Goal: Information Seeking & Learning: Find specific fact

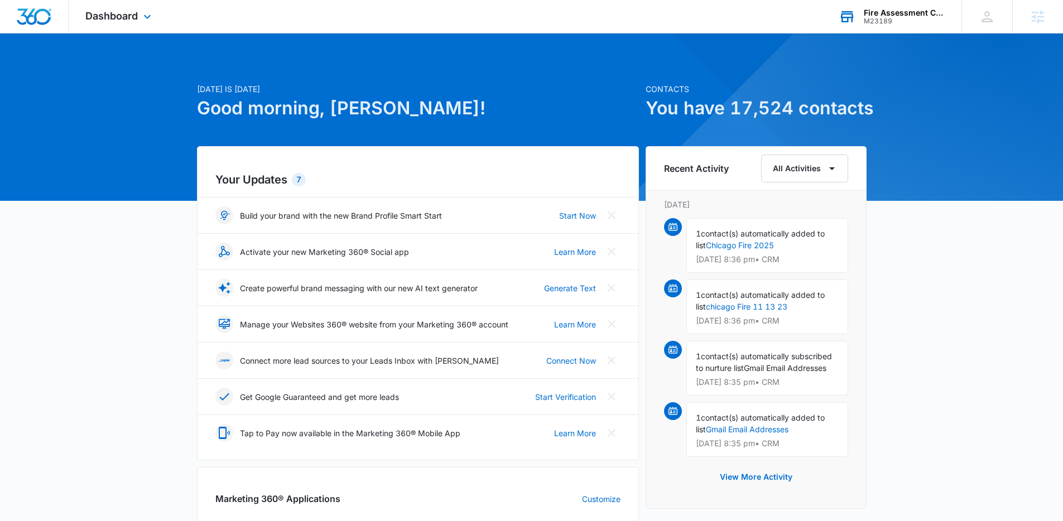
click at [894, 19] on div "M23189" at bounding box center [905, 21] width 82 height 8
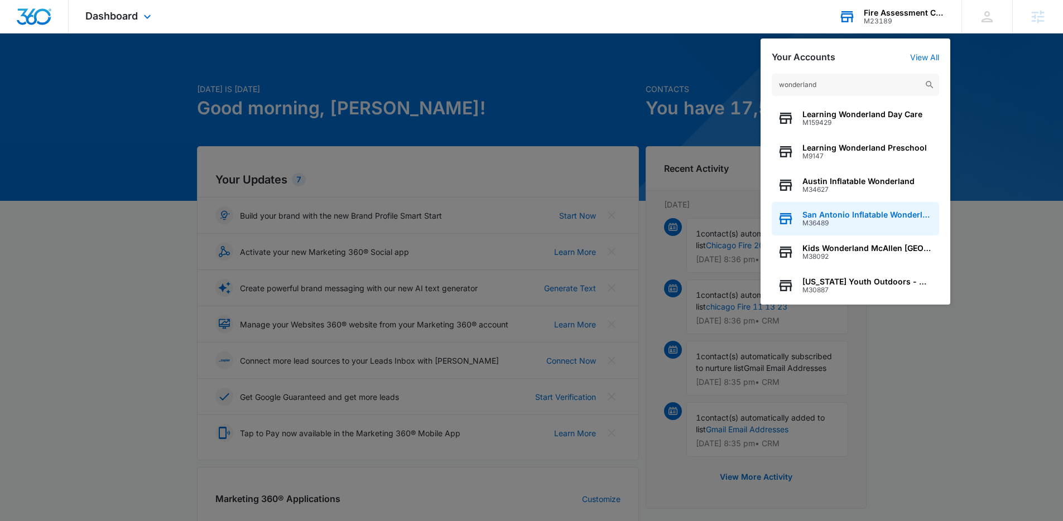
type input "wonderland"
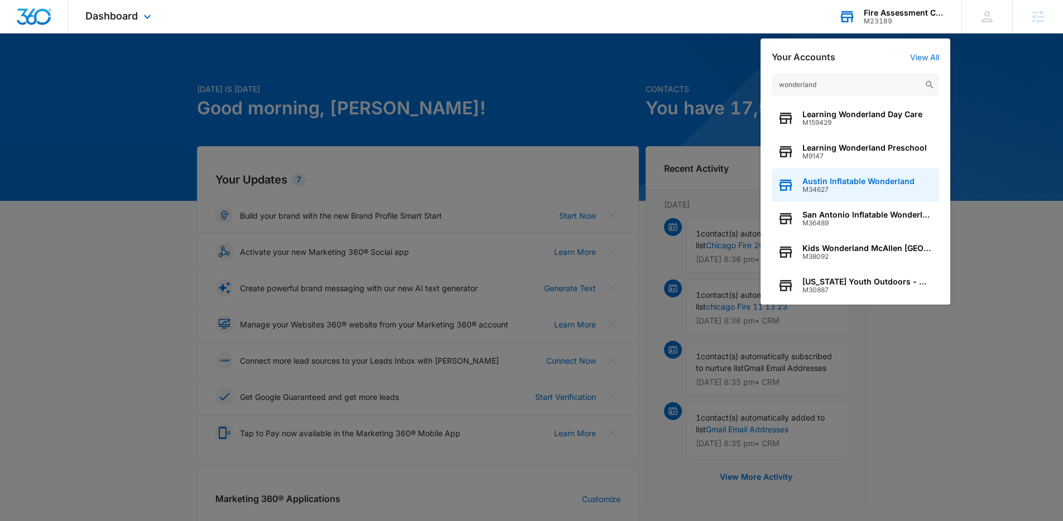
click at [865, 181] on span "Austin Inflatable Wonderland" at bounding box center [859, 181] width 112 height 9
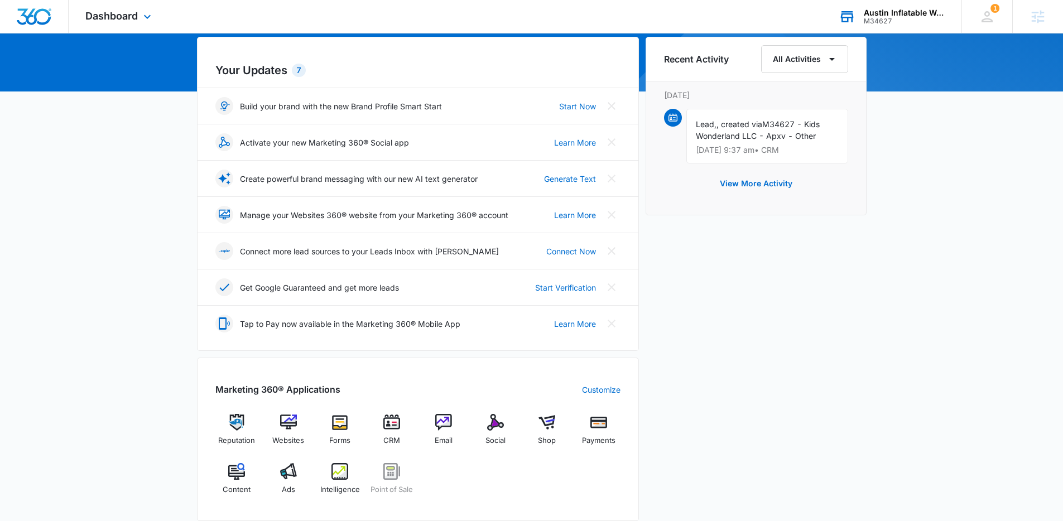
scroll to position [317, 0]
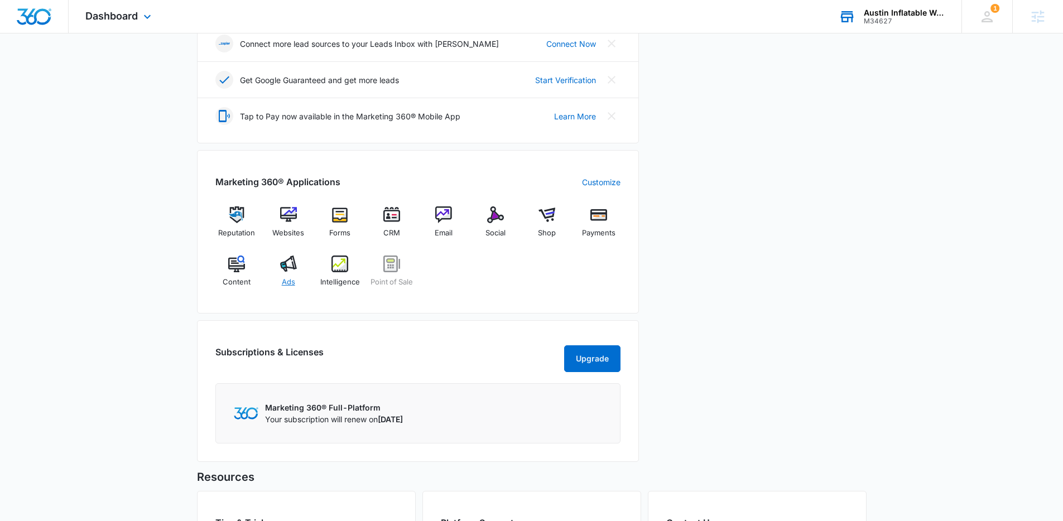
click at [289, 276] on div "Ads" at bounding box center [288, 276] width 43 height 40
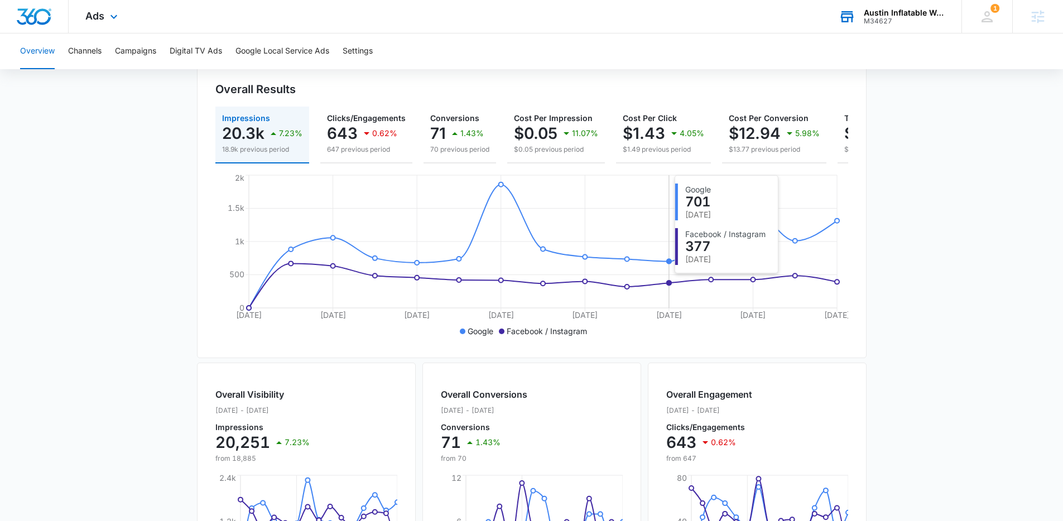
scroll to position [383, 0]
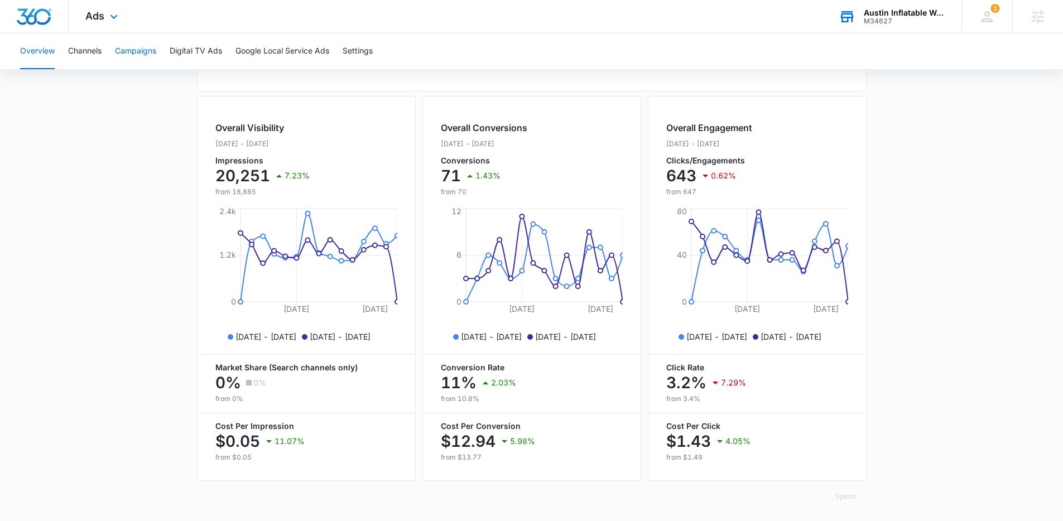
click at [126, 49] on button "Campaigns" at bounding box center [135, 51] width 41 height 36
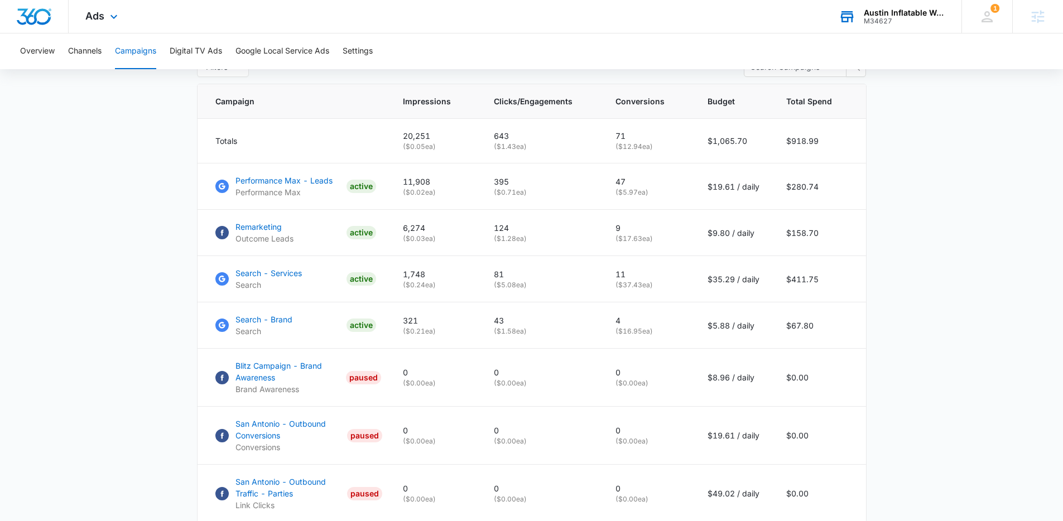
scroll to position [459, 0]
click at [872, 15] on div "Austin Inflatable Wonderland" at bounding box center [905, 12] width 82 height 9
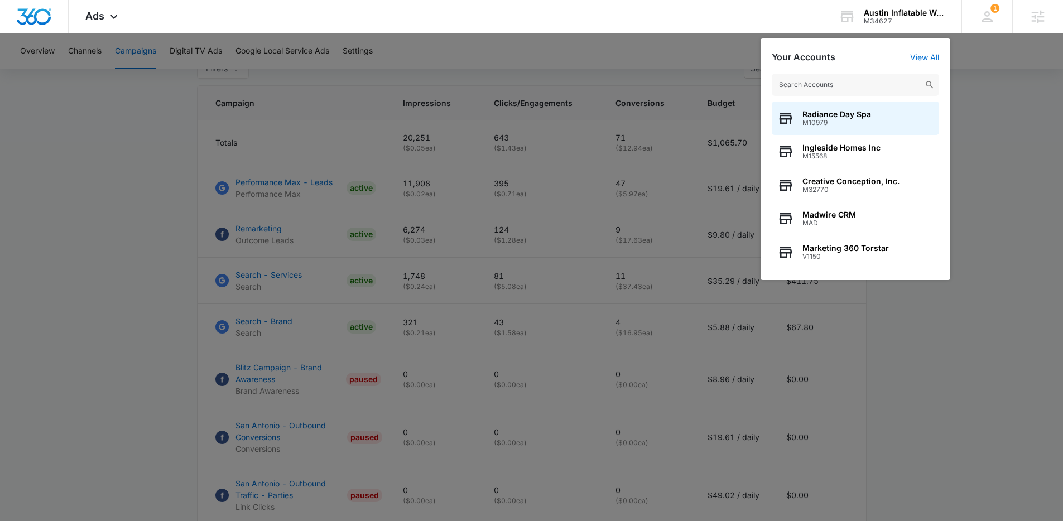
click at [869, 89] on input "text" at bounding box center [855, 85] width 167 height 22
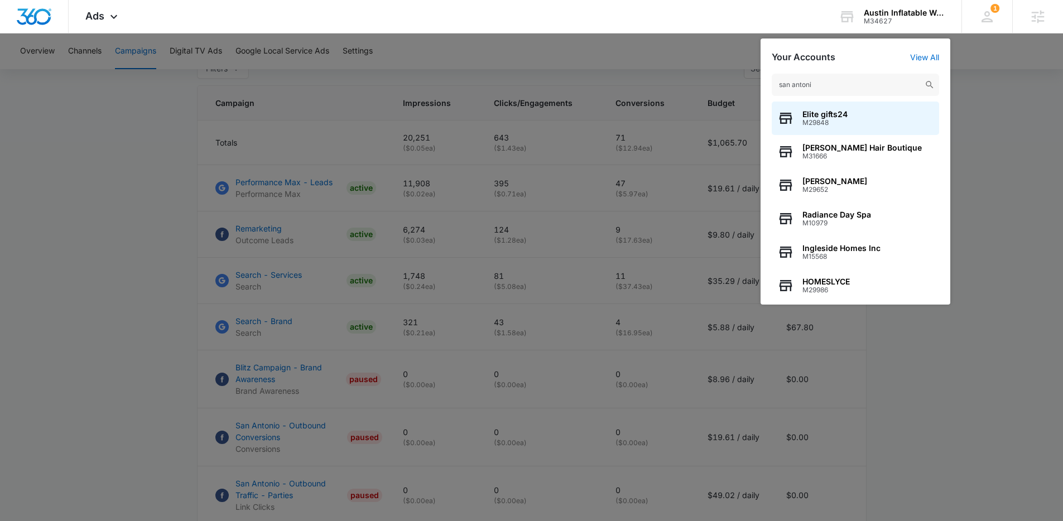
type input "san antonio"
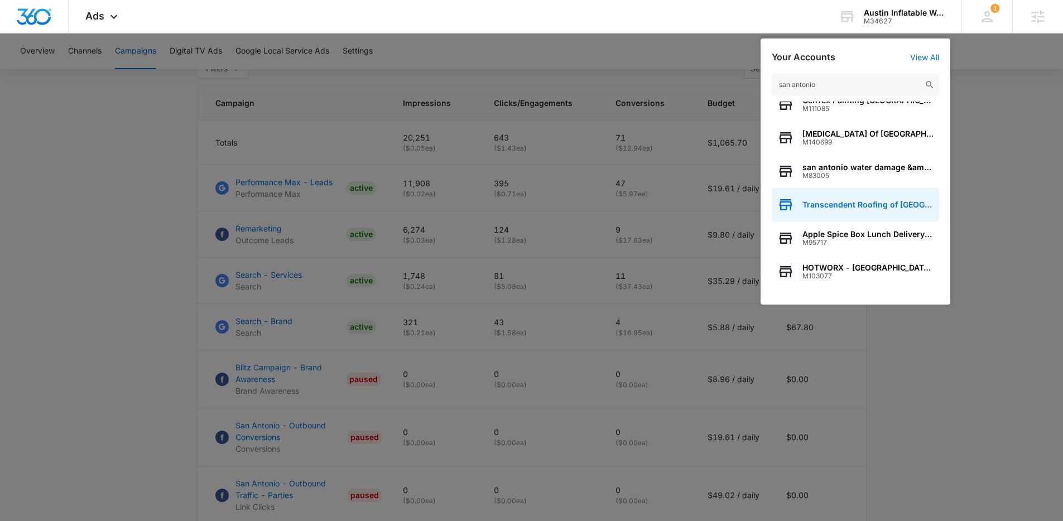
scroll to position [2, 0]
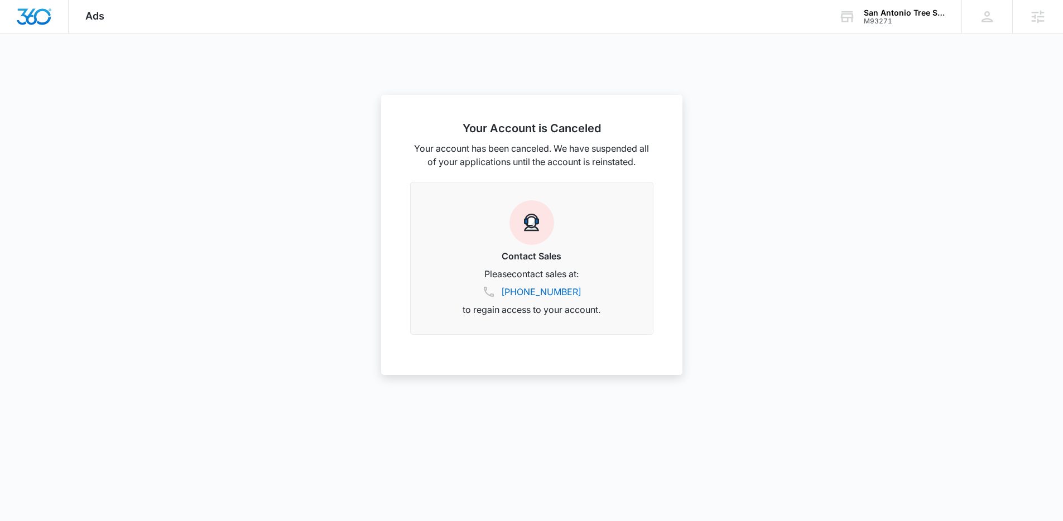
click at [887, 35] on div at bounding box center [531, 260] width 1063 height 521
click at [887, 7] on div "San Antonio Tree Surgeons M93271 Your Accounts View All" at bounding box center [892, 16] width 140 height 33
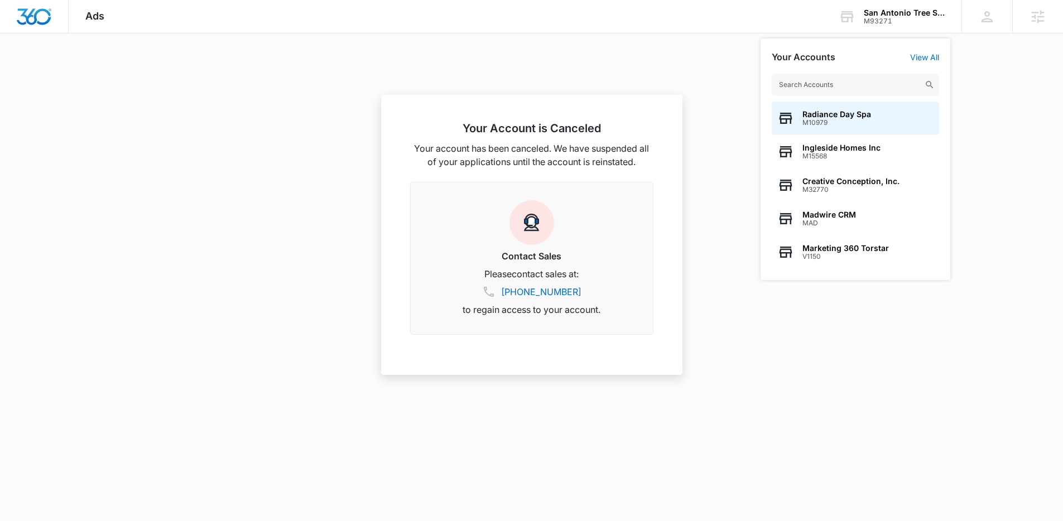
click at [871, 79] on input "text" at bounding box center [855, 85] width 167 height 22
type input "w"
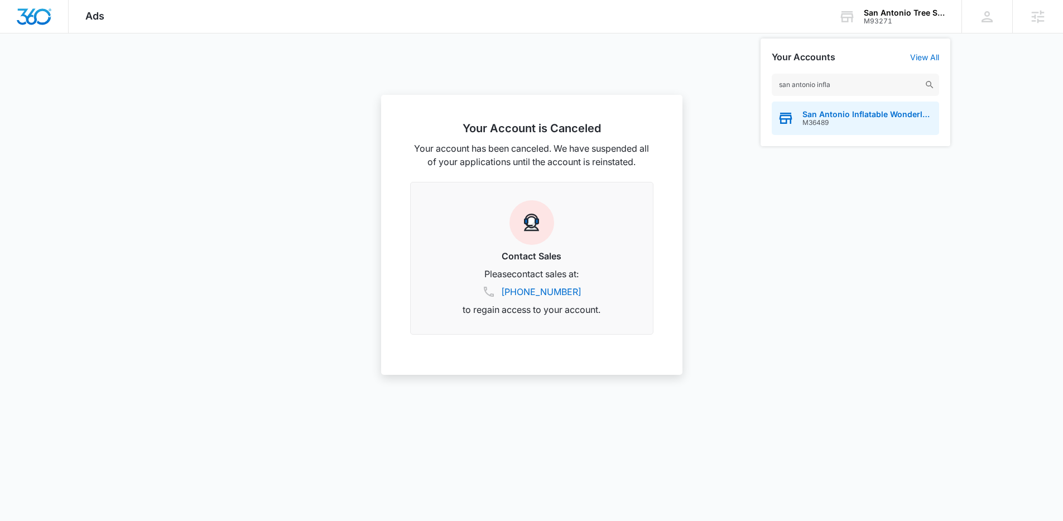
type input "san antonio infla"
click at [863, 132] on div "San Antonio Inflatable Wonderland M36489" at bounding box center [855, 118] width 167 height 33
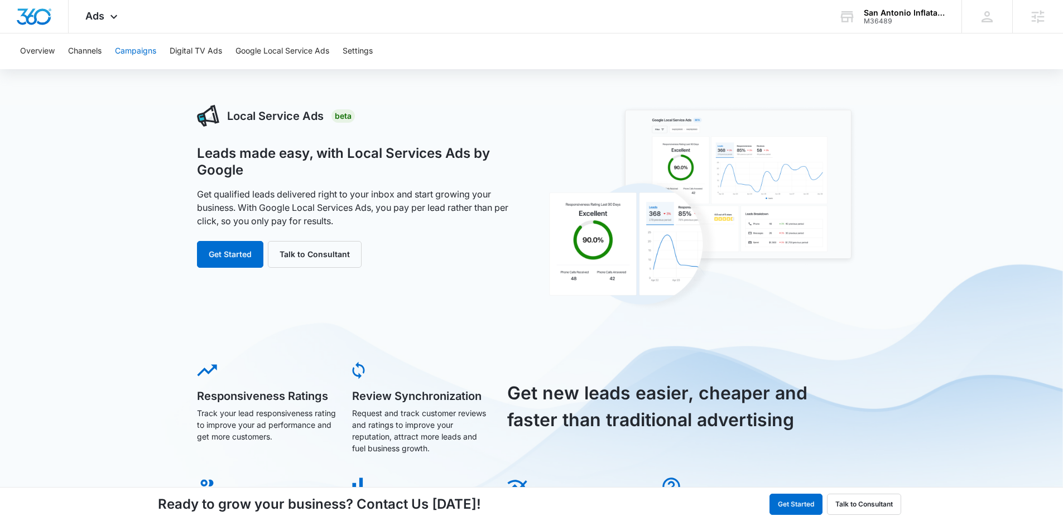
click at [129, 44] on button "Campaigns" at bounding box center [135, 51] width 41 height 36
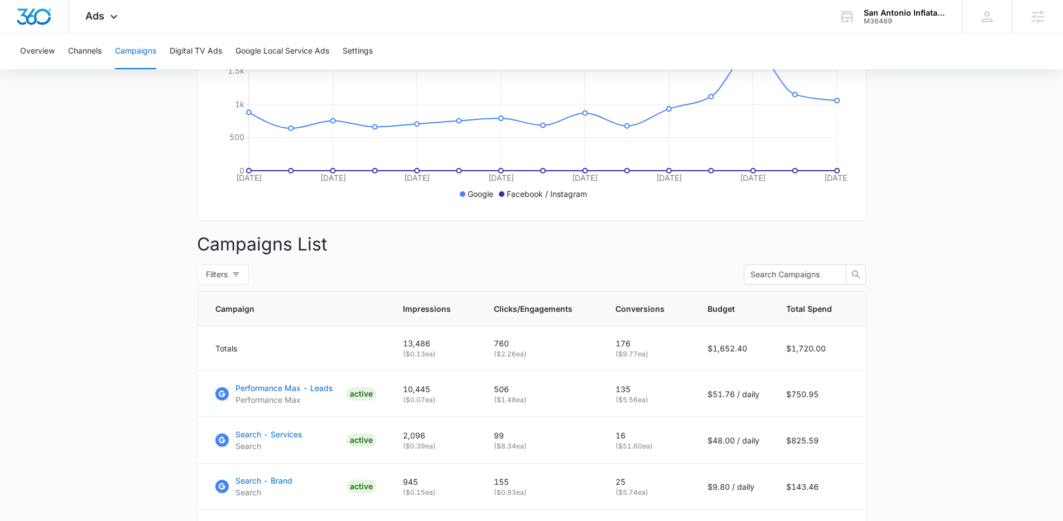
scroll to position [41, 0]
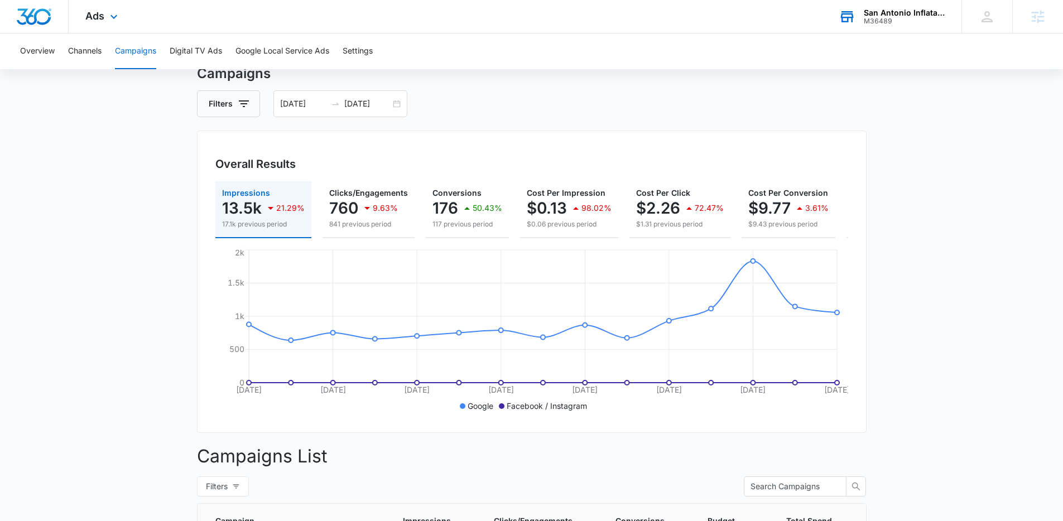
click at [896, 15] on div "San Antonio Inflatable Wonderland" at bounding box center [905, 12] width 82 height 9
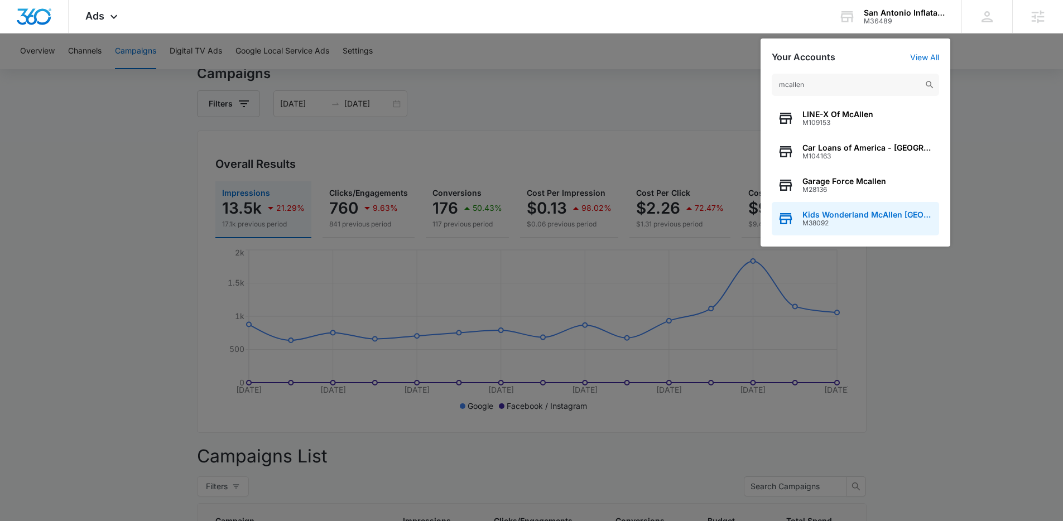
type input "mcallen"
click at [851, 213] on span "Kids Wonderland McAllen TX" at bounding box center [868, 214] width 131 height 9
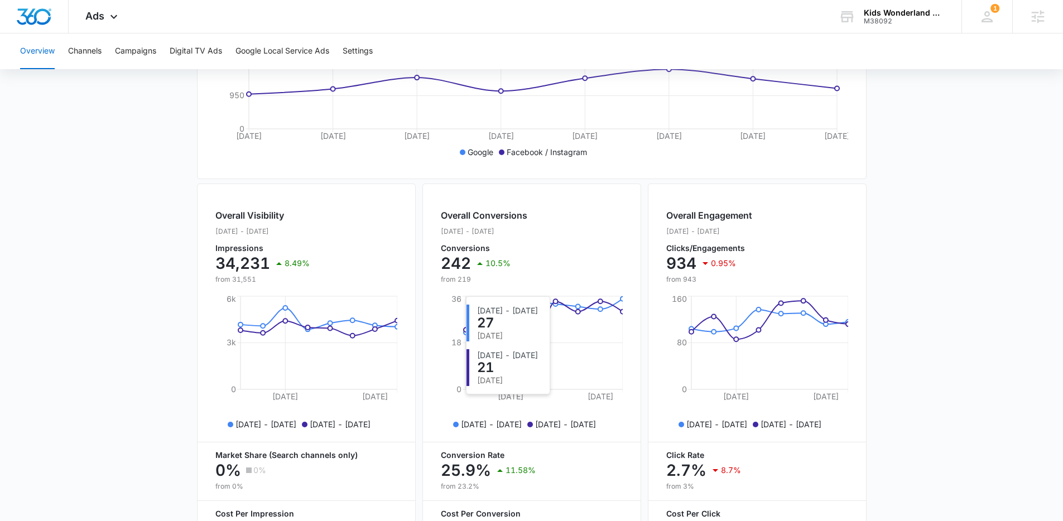
scroll to position [394, 0]
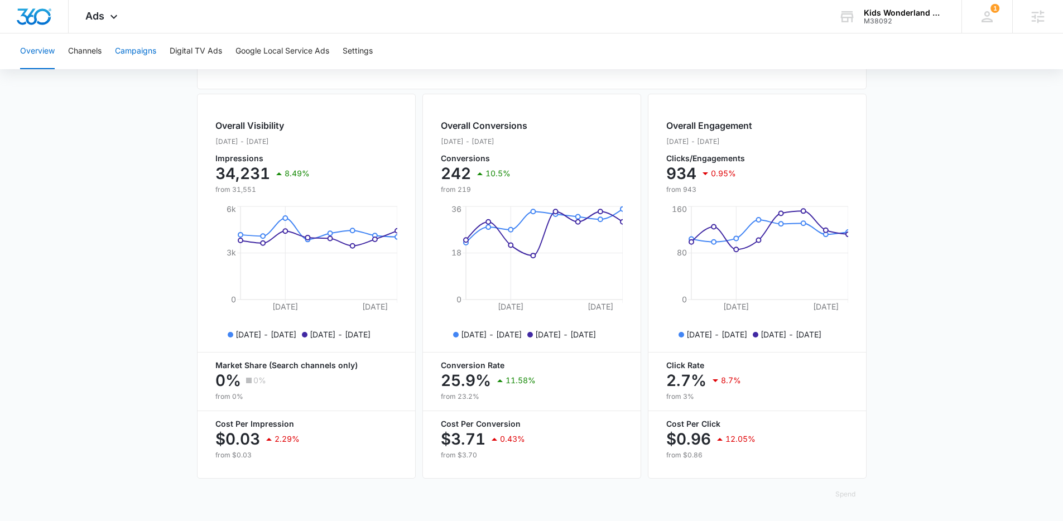
click at [121, 50] on button "Campaigns" at bounding box center [135, 51] width 41 height 36
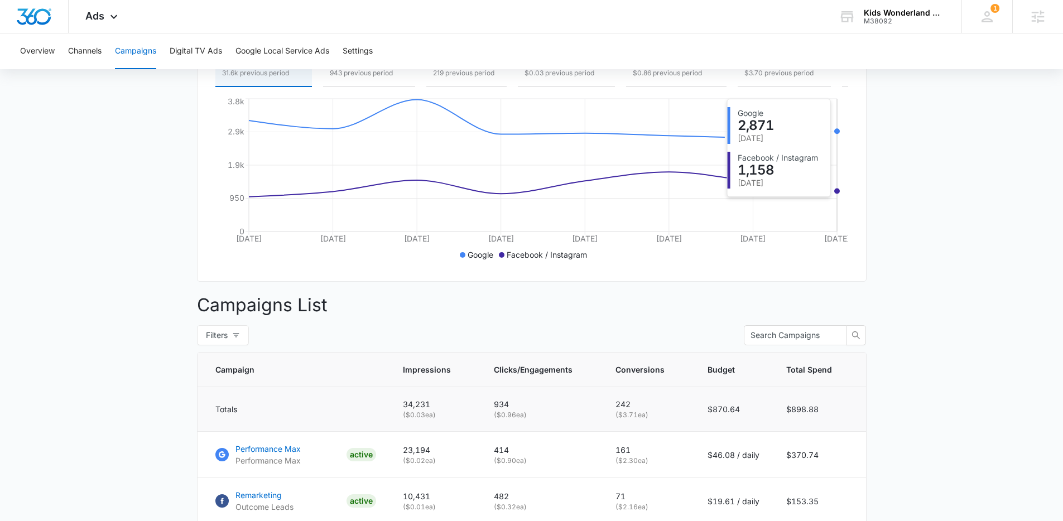
scroll to position [329, 0]
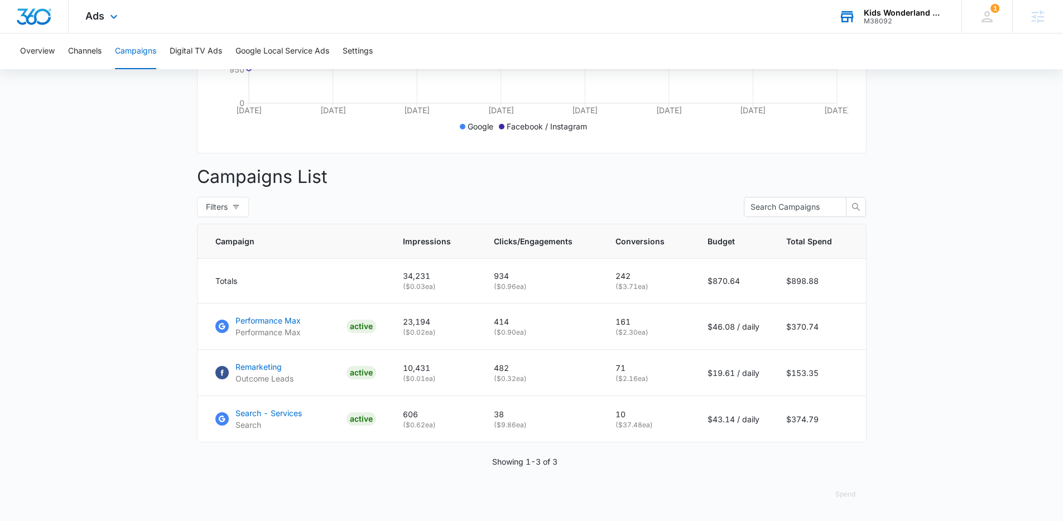
click at [909, 17] on div "M38092" at bounding box center [905, 21] width 82 height 8
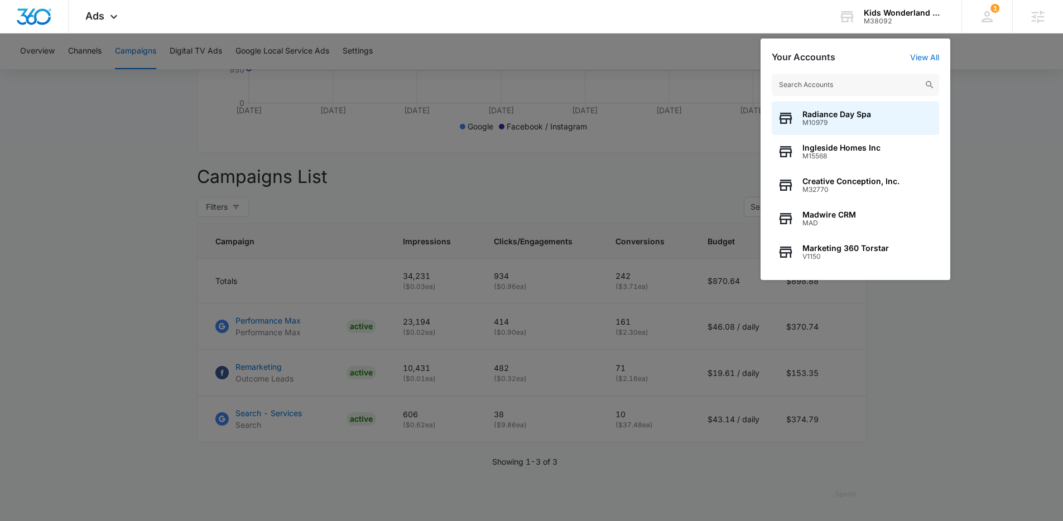
click at [899, 89] on input "text" at bounding box center [855, 85] width 167 height 22
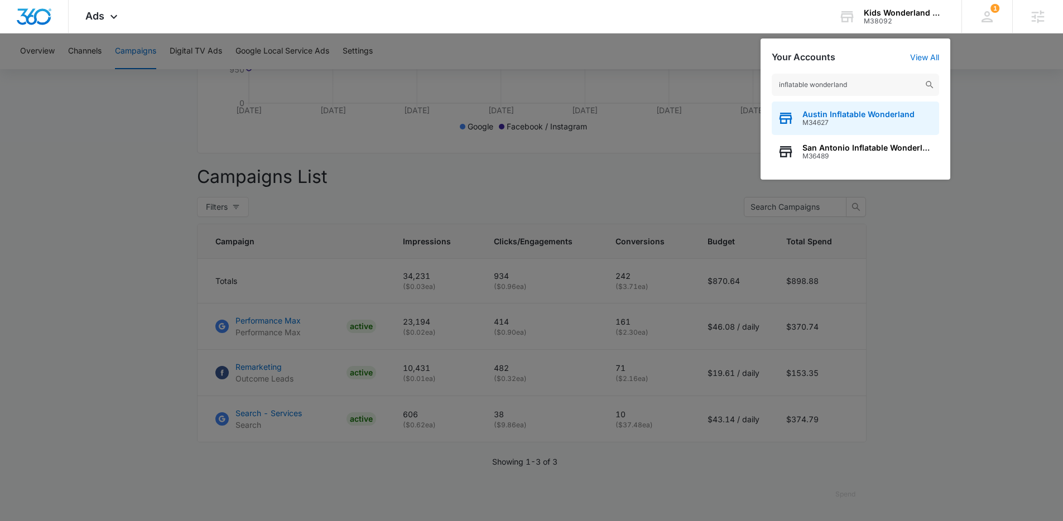
type input "inflatable wonderland"
click at [833, 126] on span "M34627" at bounding box center [859, 123] width 112 height 8
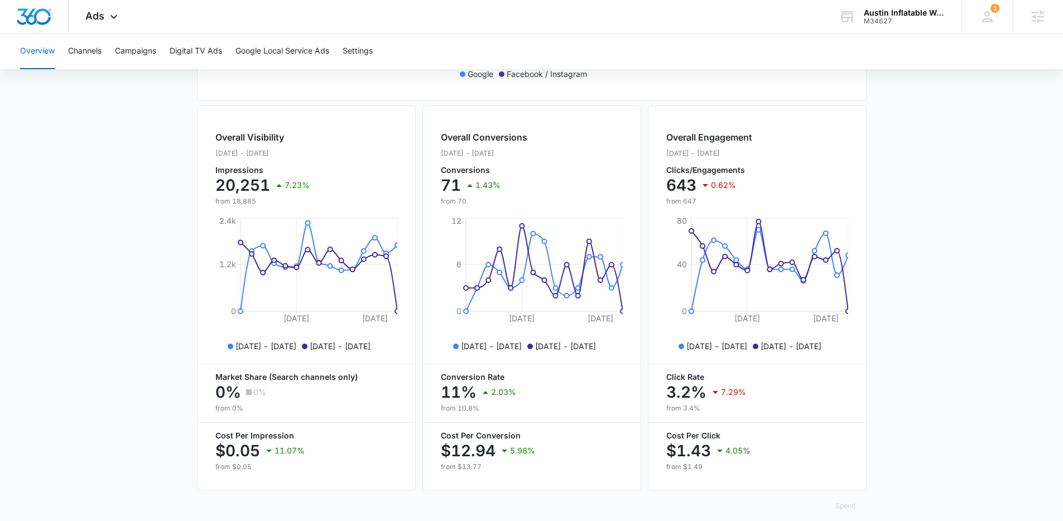
scroll to position [394, 0]
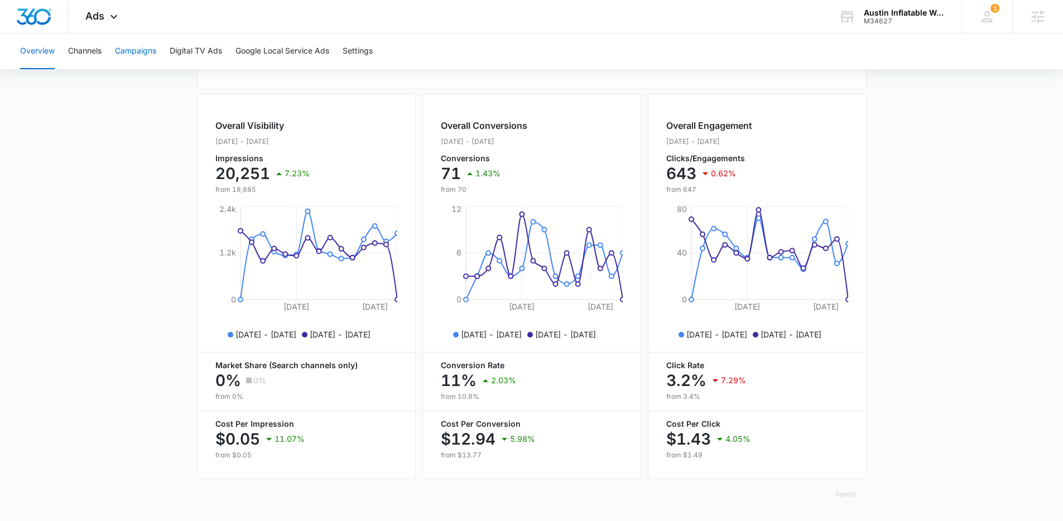
click at [130, 40] on button "Campaigns" at bounding box center [135, 51] width 41 height 36
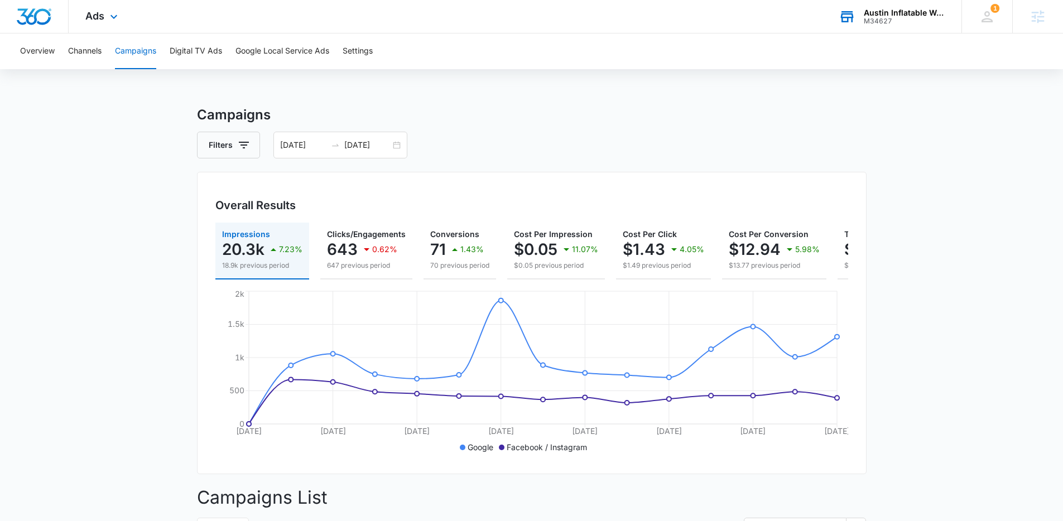
click at [895, 31] on div "Austin Inflatable Wonderland M34627 Your Accounts View All" at bounding box center [892, 16] width 140 height 33
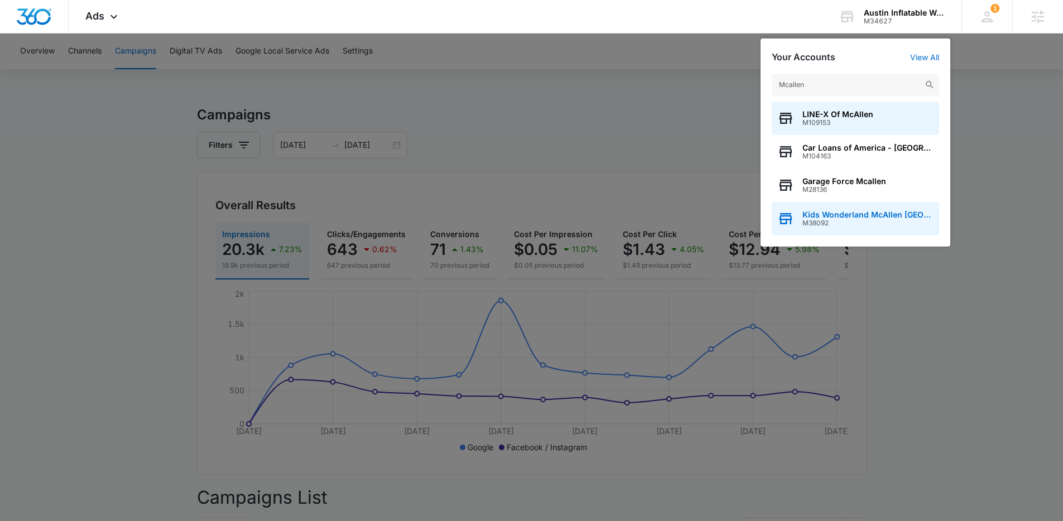
type input "Mcallen"
click at [912, 224] on span "M38092" at bounding box center [868, 223] width 131 height 8
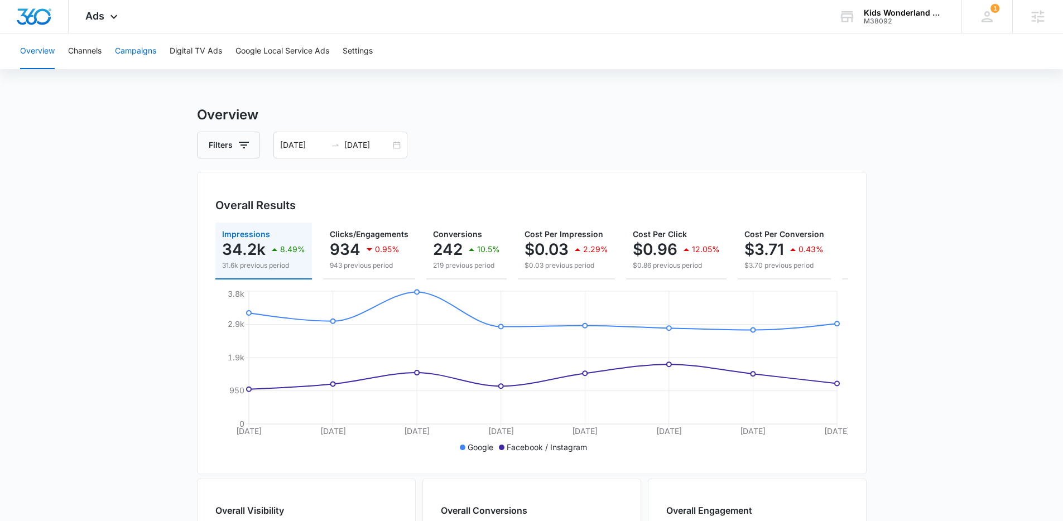
click at [125, 45] on button "Campaigns" at bounding box center [135, 51] width 41 height 36
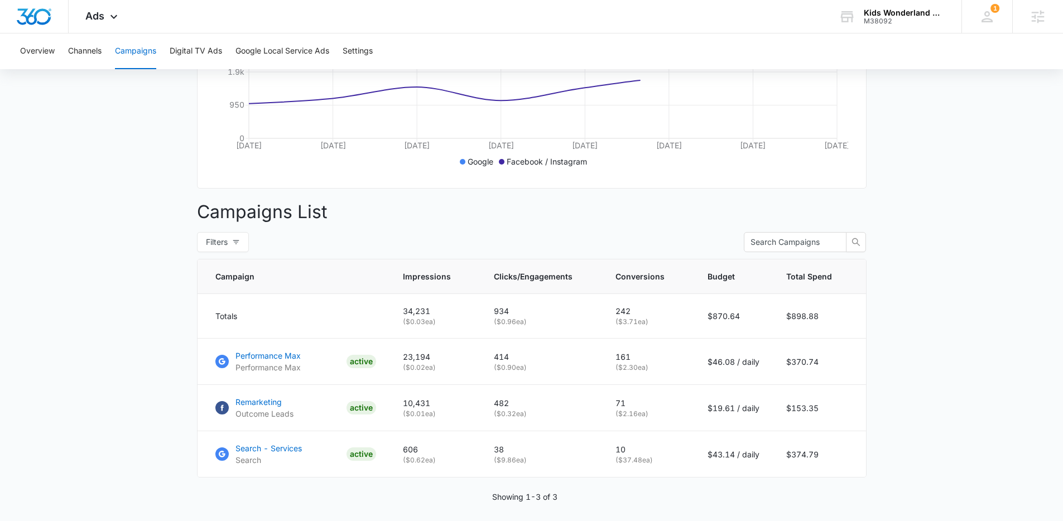
scroll to position [329, 0]
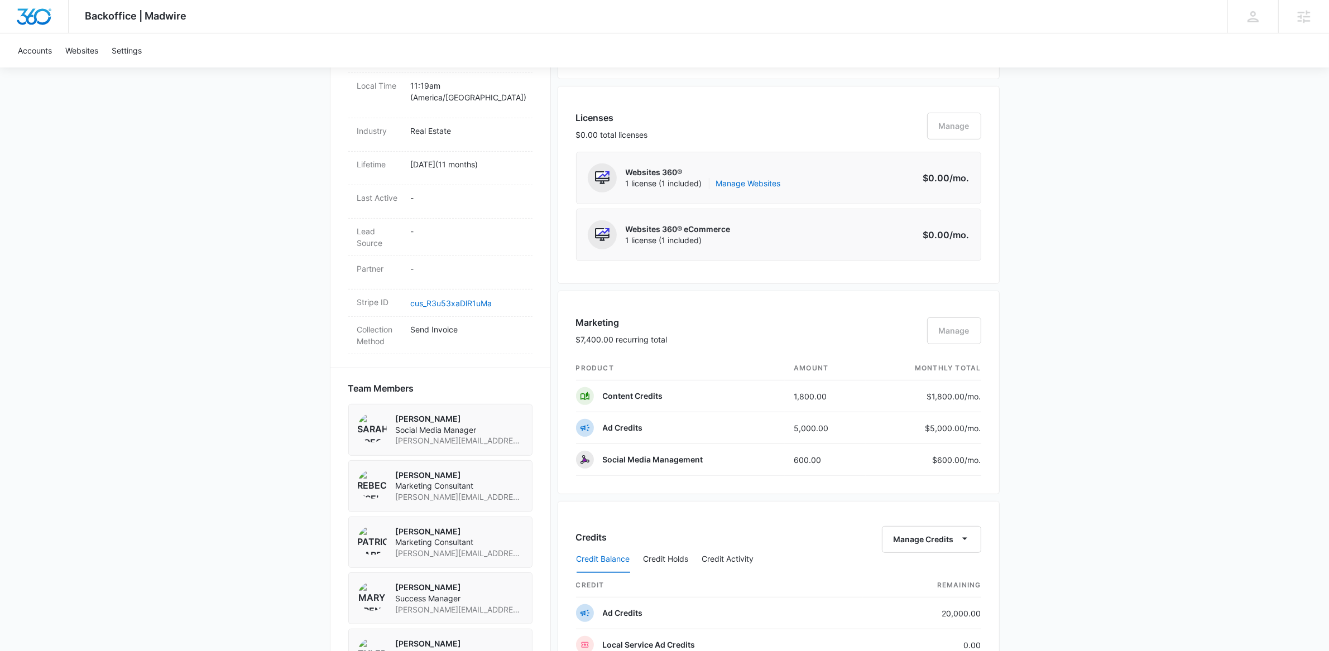
scroll to position [800, 0]
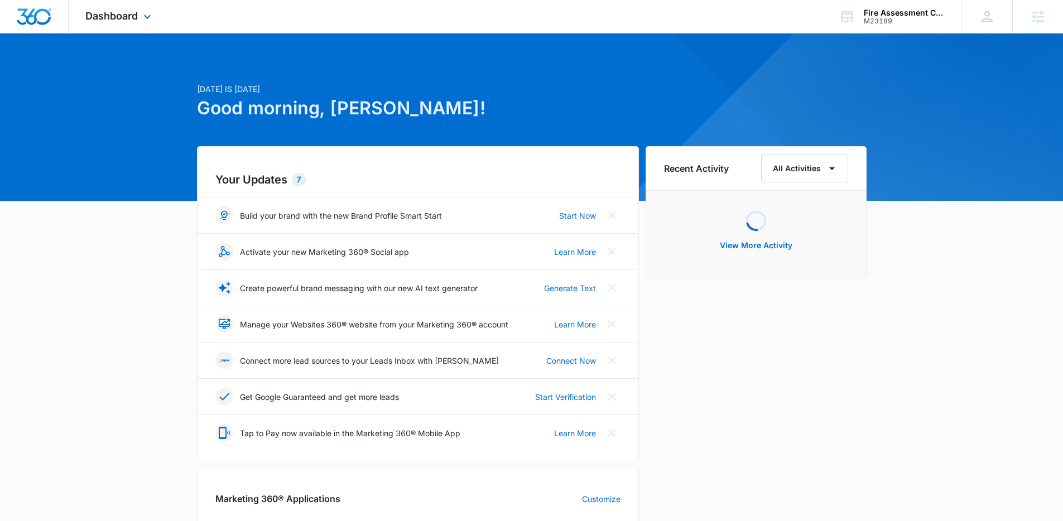
click at [112, 22] on div "Dashboard Apps Reputation Websites Forms CRM Email Social Shop Payments POS Con…" at bounding box center [120, 16] width 102 height 33
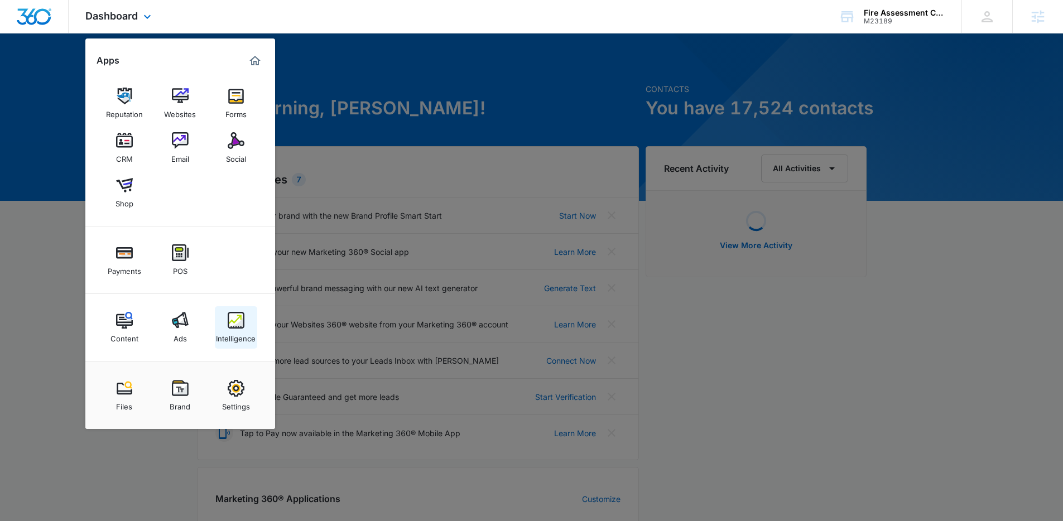
click at [228, 334] on div "Intelligence" at bounding box center [236, 336] width 40 height 15
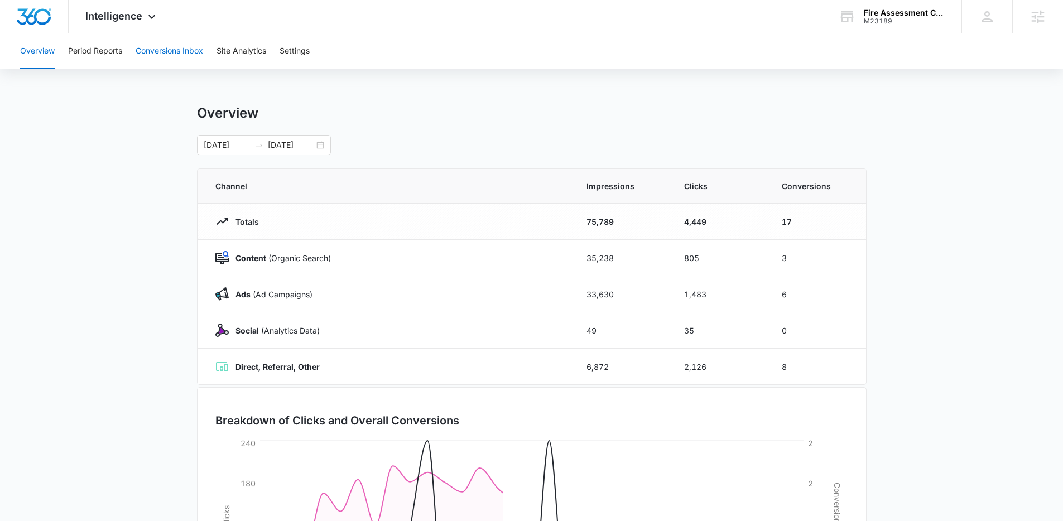
click at [169, 61] on button "Conversions Inbox" at bounding box center [170, 51] width 68 height 36
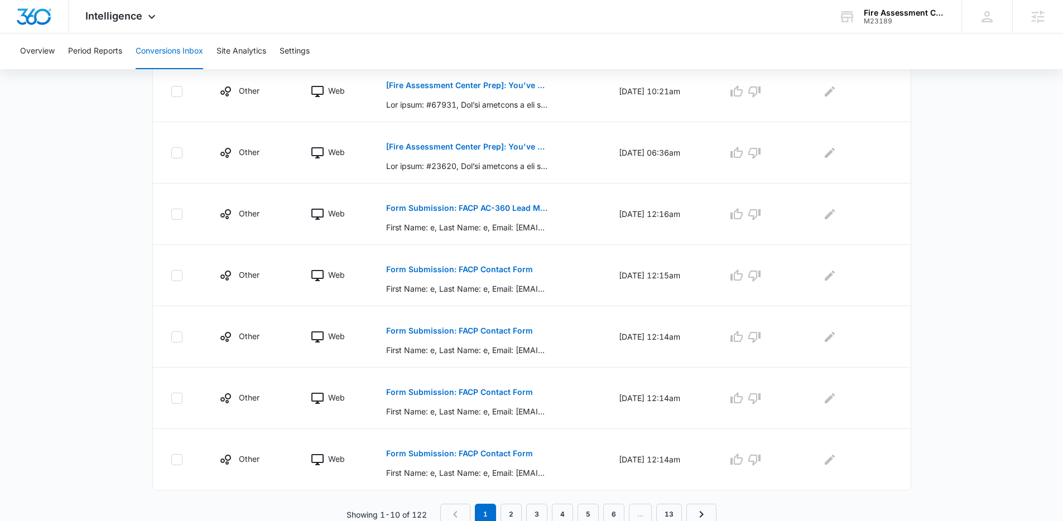
scroll to position [479, 0]
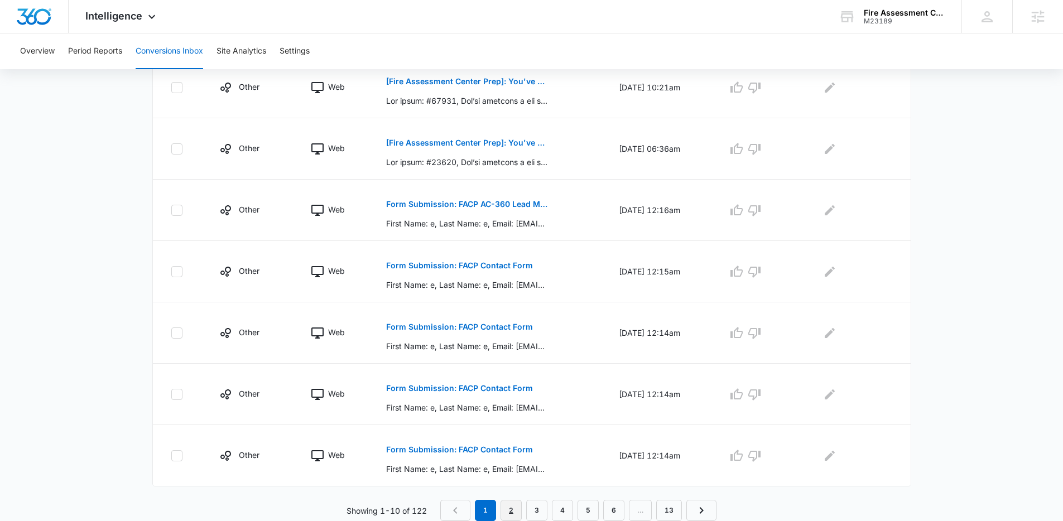
click at [505, 505] on link "2" at bounding box center [511, 510] width 21 height 21
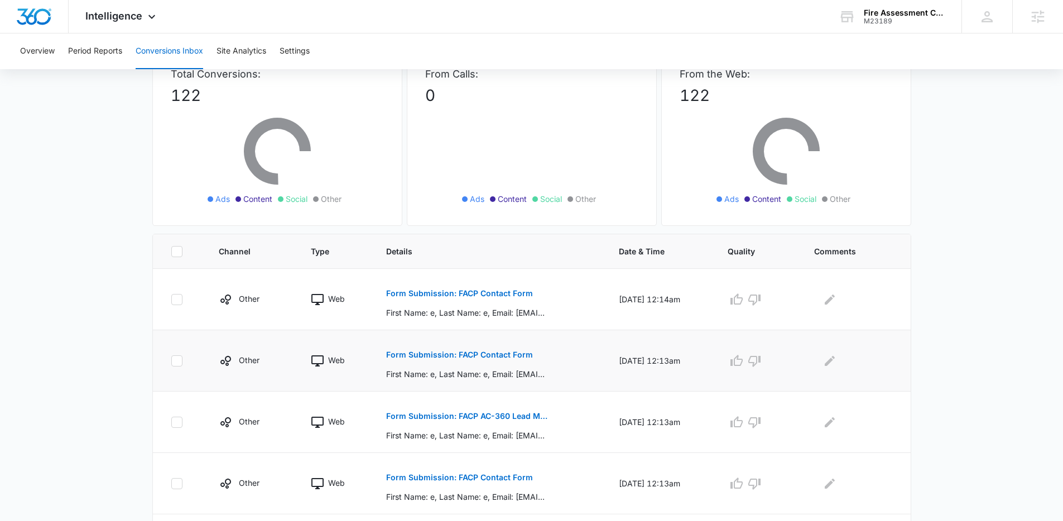
scroll to position [94, 0]
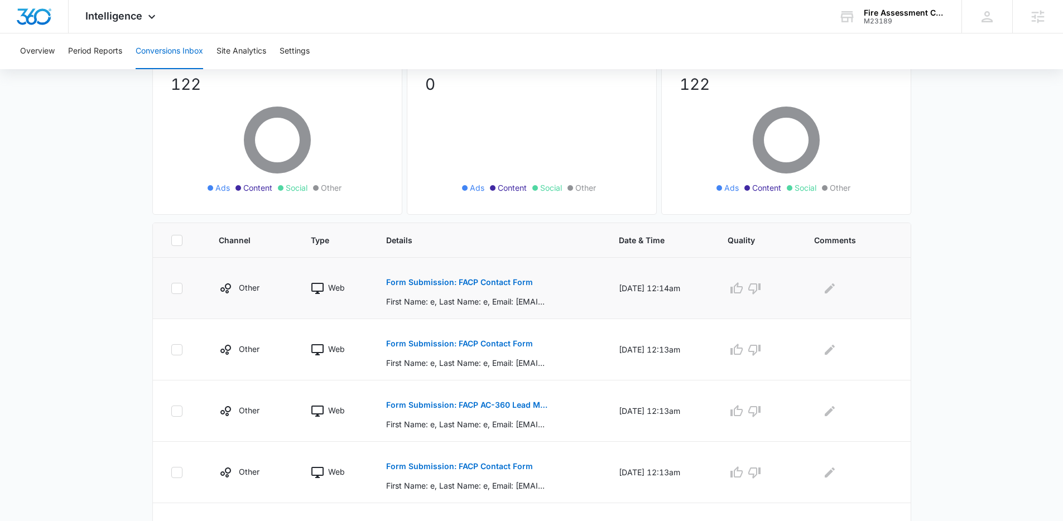
click at [506, 279] on p "Form Submission: FACP Contact Form" at bounding box center [459, 283] width 147 height 8
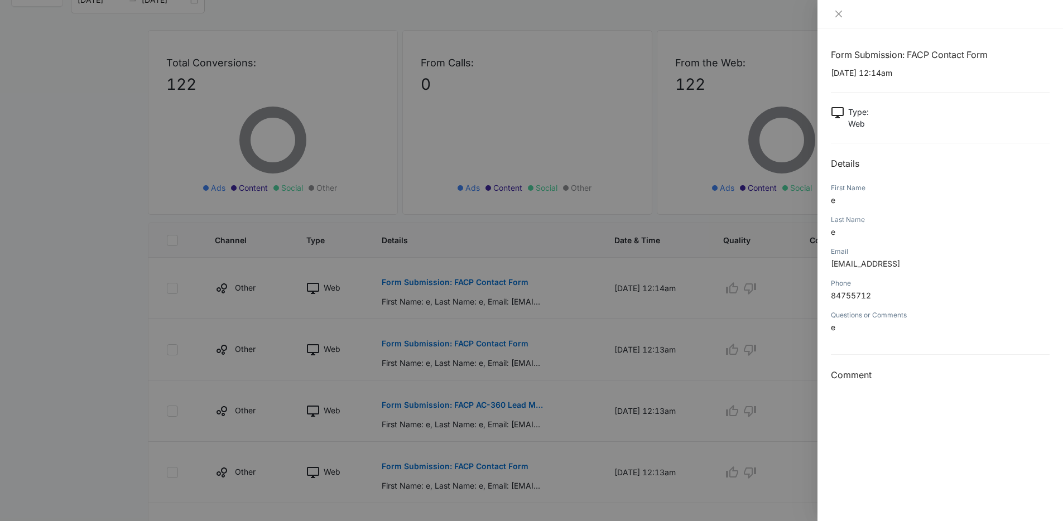
drag, startPoint x: 600, startPoint y: 338, endPoint x: 585, endPoint y: 332, distance: 16.5
click at [600, 339] on div at bounding box center [531, 260] width 1063 height 521
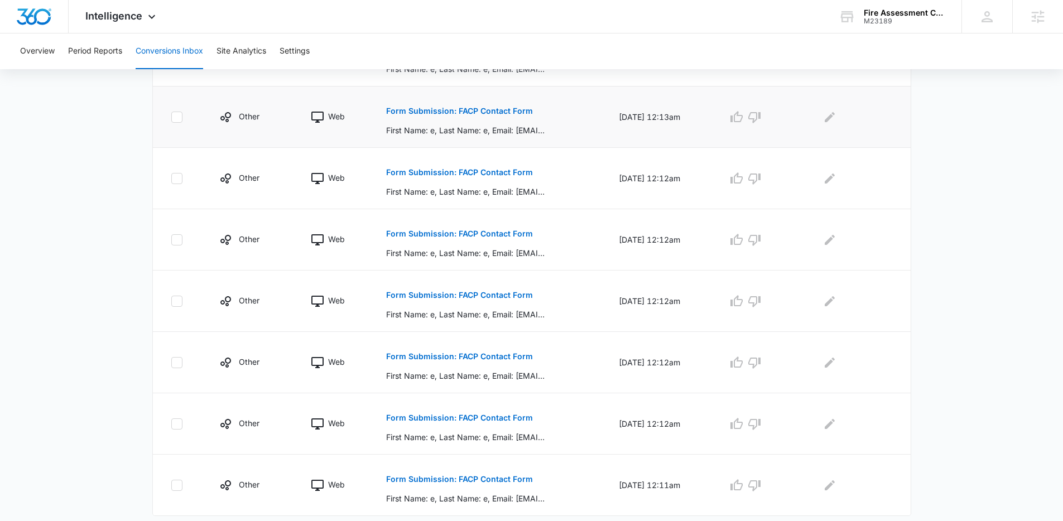
scroll to position [479, 0]
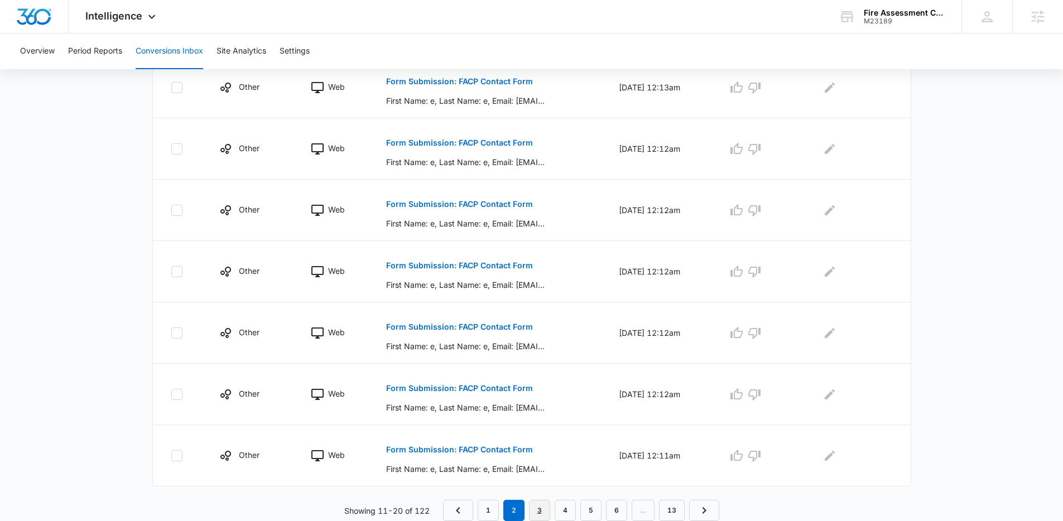
click at [540, 511] on link "3" at bounding box center [539, 510] width 21 height 21
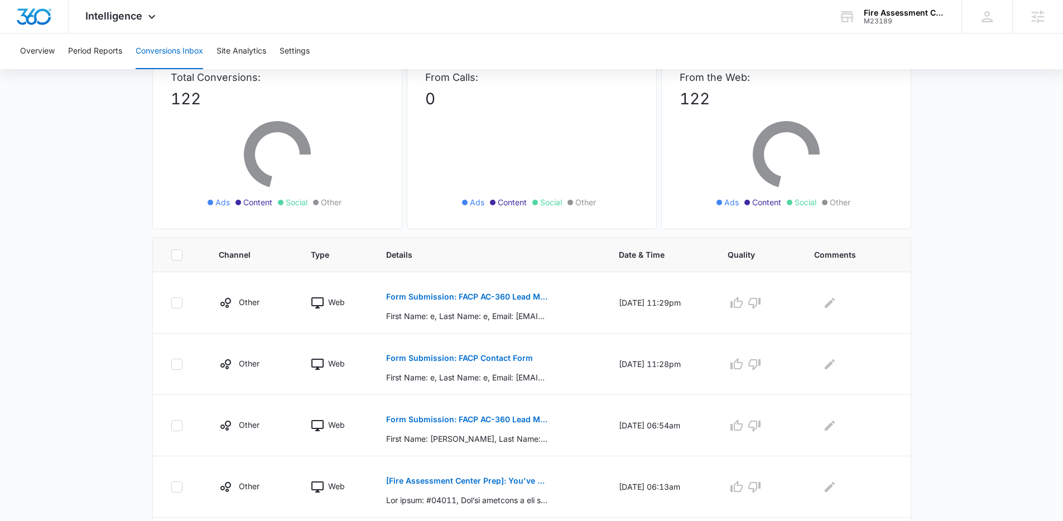
scroll to position [85, 0]
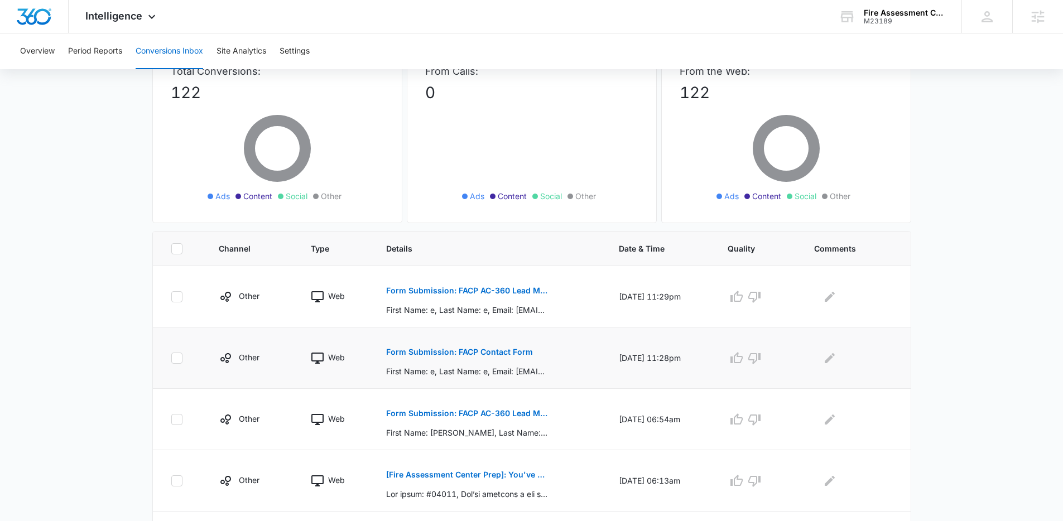
click at [434, 348] on p "Form Submission: FACP Contact Form" at bounding box center [459, 352] width 147 height 8
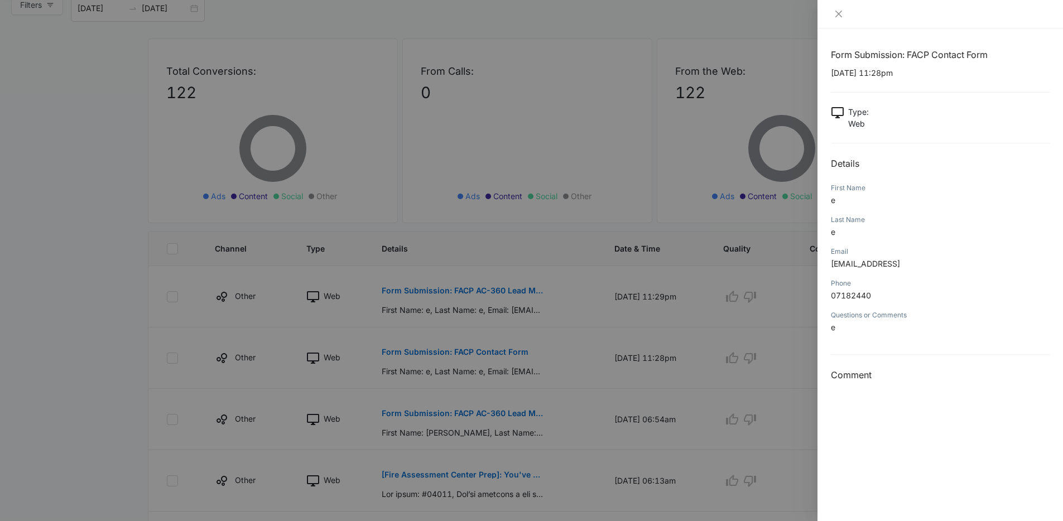
drag, startPoint x: 909, startPoint y: 263, endPoint x: 828, endPoint y: 265, distance: 81.0
click at [828, 265] on div "Form Submission: FACP Contact Form [DATE] 11:28pm Type : Web Details First Name…" at bounding box center [941, 274] width 246 height 493
copy span "[EMAIL_ADDRESS]"
